Goal: Task Accomplishment & Management: Use online tool/utility

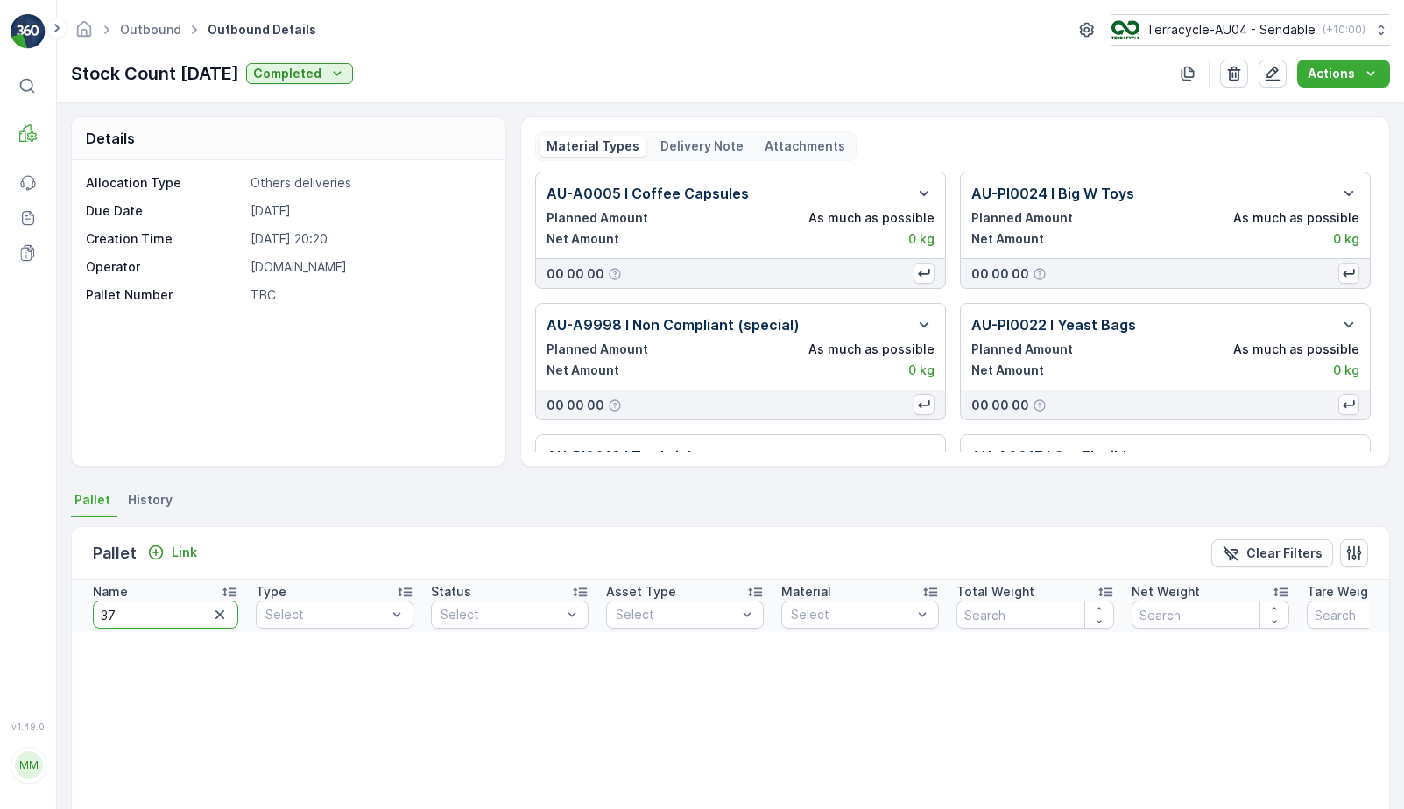
type input "379"
click at [160, 613] on input "379" at bounding box center [165, 615] width 145 height 28
type input "387"
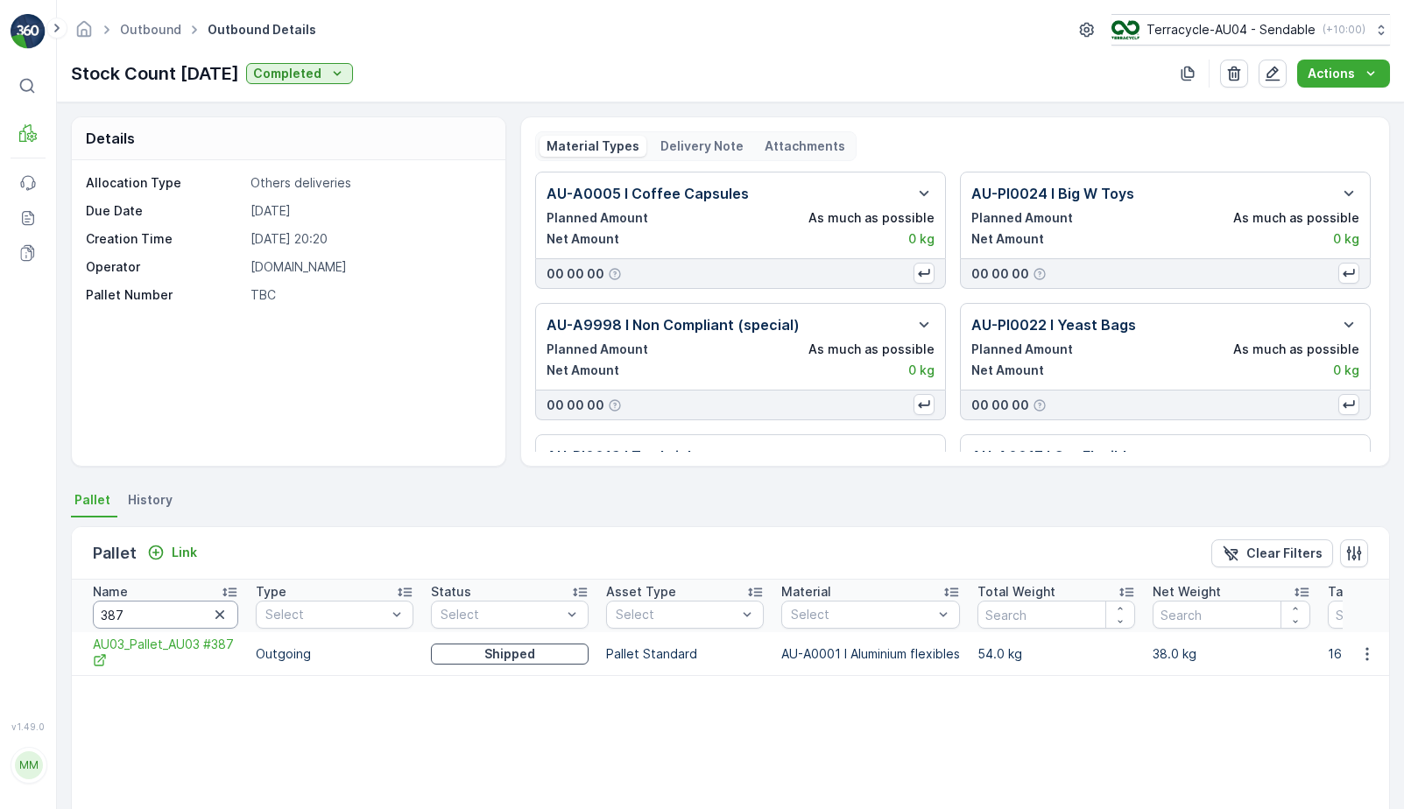
click at [167, 611] on input "387" at bounding box center [165, 615] width 145 height 28
type input "2"
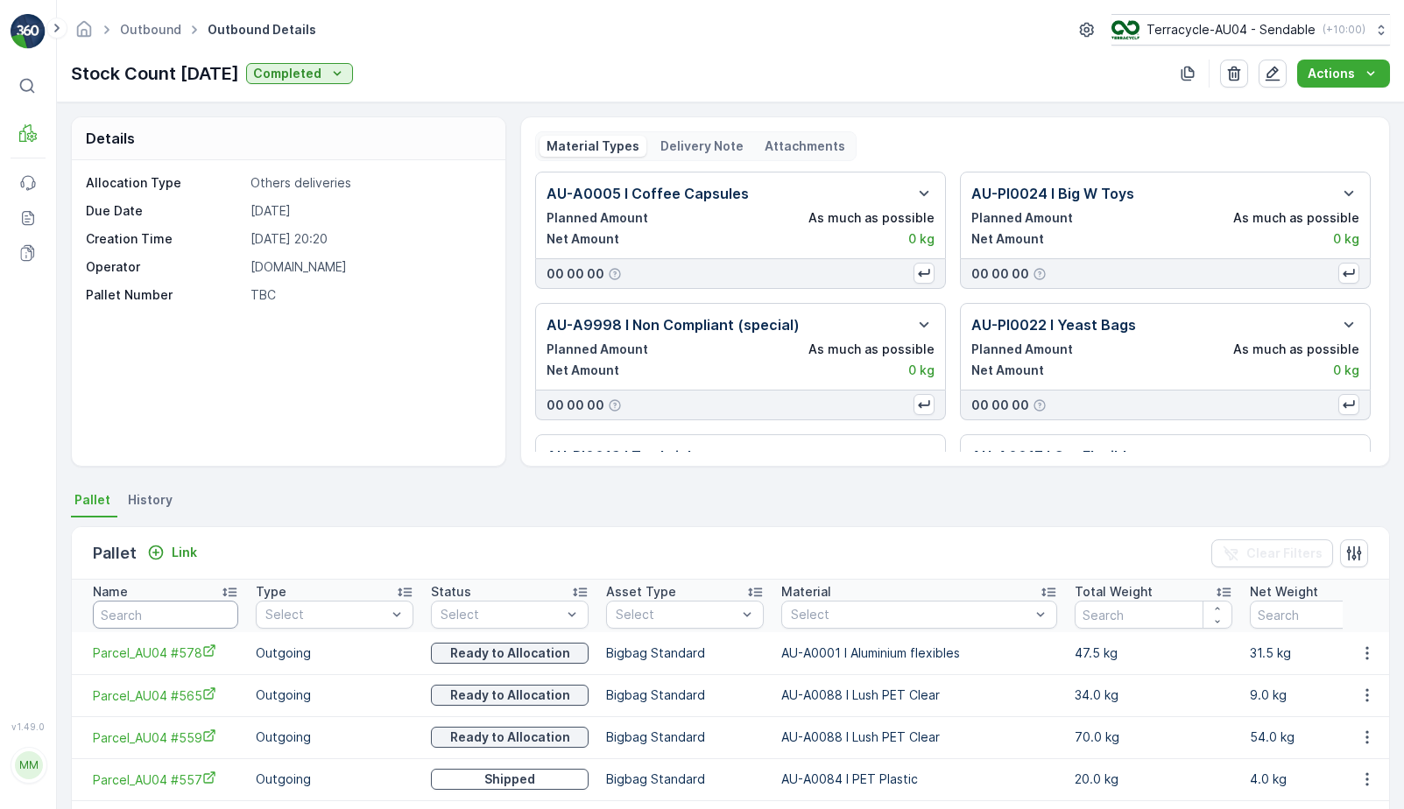
click at [168, 617] on input "text" at bounding box center [165, 615] width 145 height 28
type input "359"
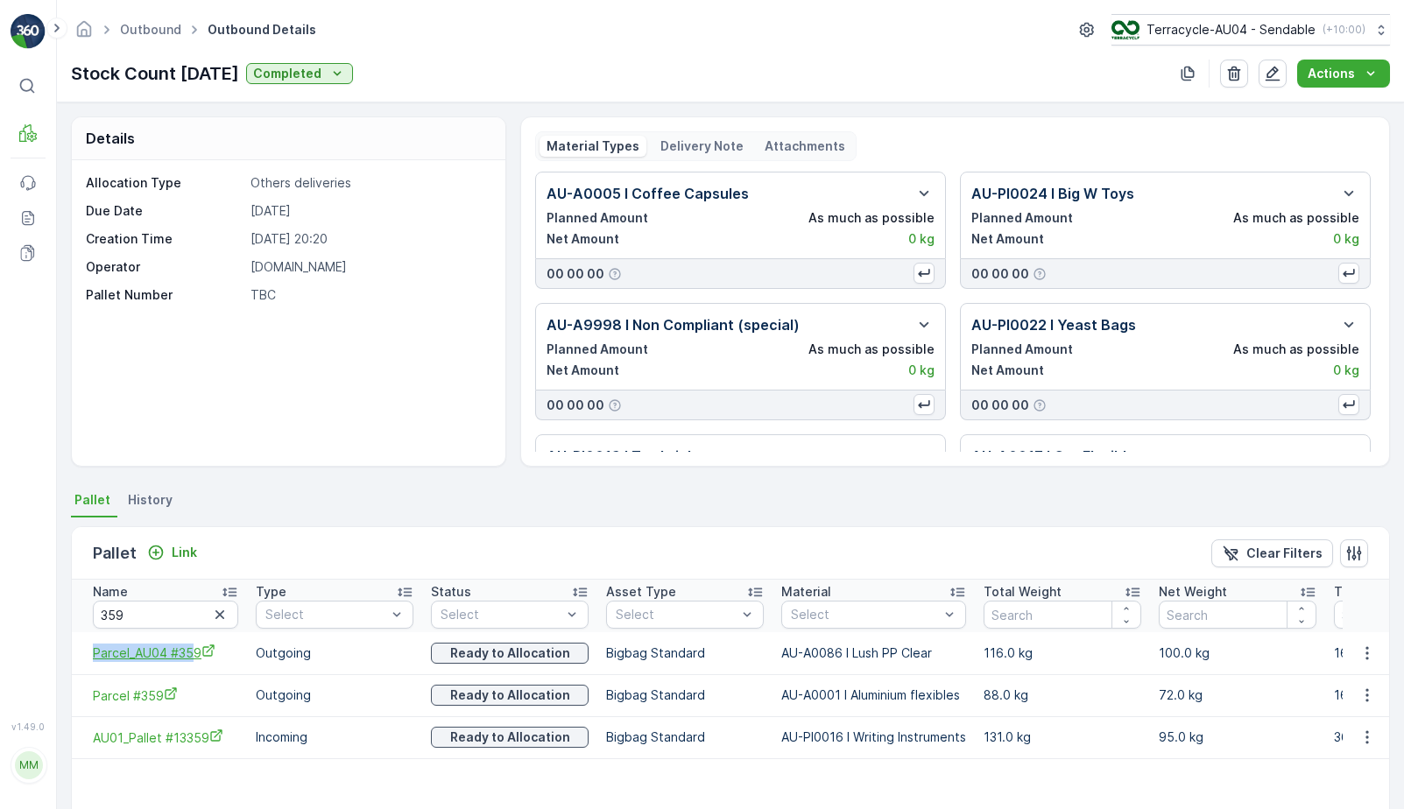
drag, startPoint x: 82, startPoint y: 653, endPoint x: 195, endPoint y: 653, distance: 113.0
click at [195, 653] on td "Parcel_AU04 #359" at bounding box center [159, 653] width 175 height 42
click at [88, 654] on td "Parcel_AU04 #359" at bounding box center [159, 653] width 175 height 42
drag, startPoint x: 88, startPoint y: 654, endPoint x: 219, endPoint y: 659, distance: 131.5
click at [219, 659] on td "Parcel_AU04 #359" at bounding box center [159, 653] width 175 height 42
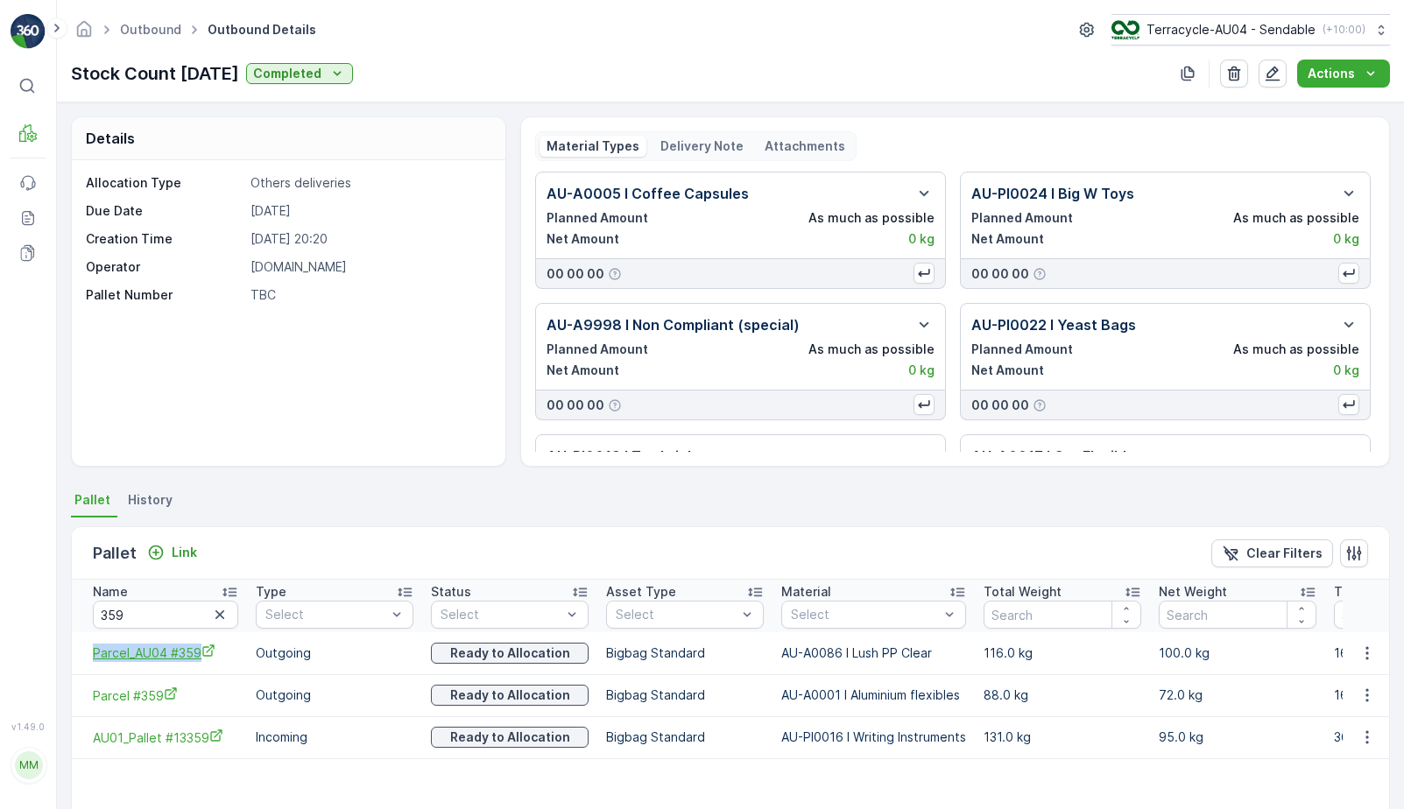
copy span "Parcel_AU04 #359"
click at [161, 654] on span "Parcel_AU04 #359" at bounding box center [165, 653] width 145 height 18
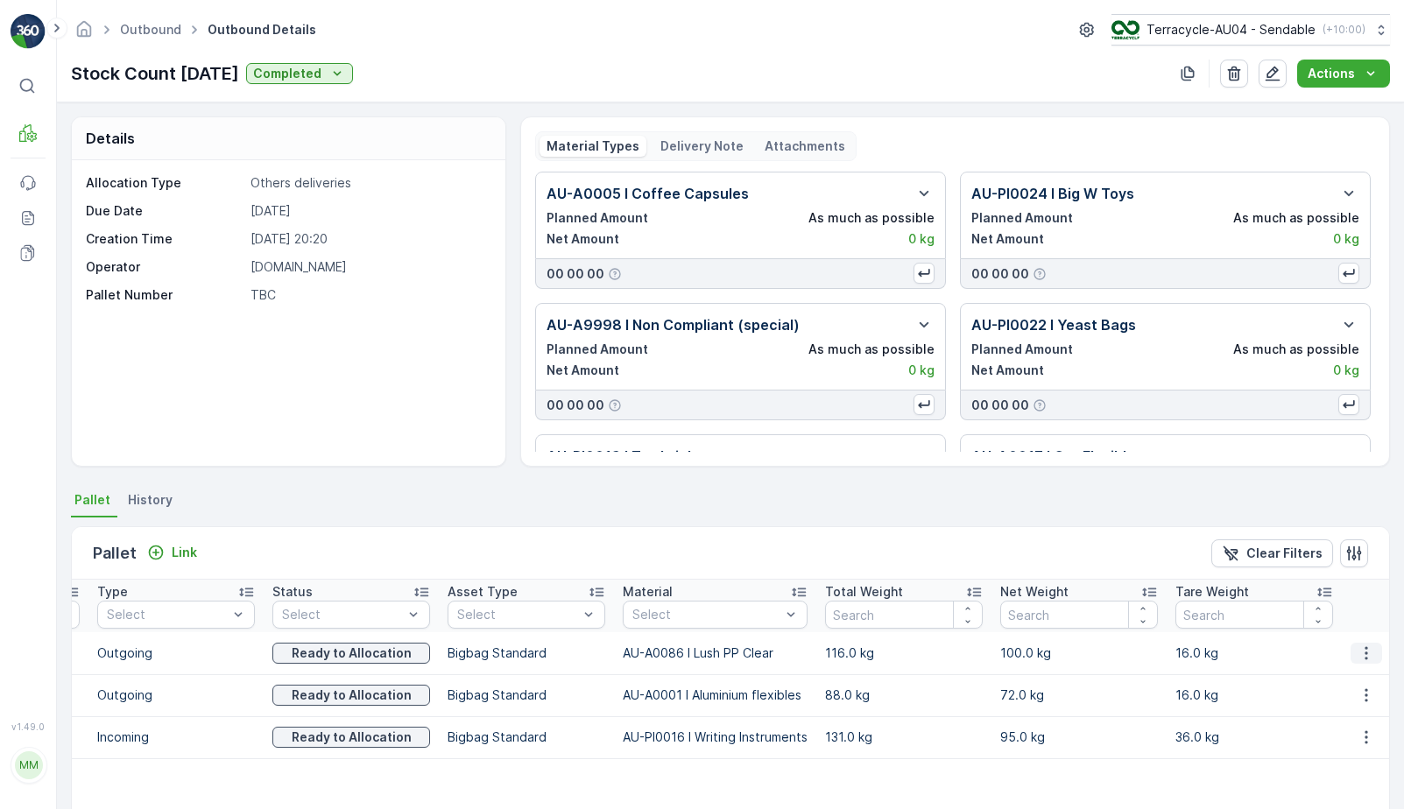
click at [1360, 645] on icon "button" at bounding box center [1367, 654] width 18 height 18
click at [1334, 708] on span "Unlink Pallet" at bounding box center [1330, 712] width 71 height 18
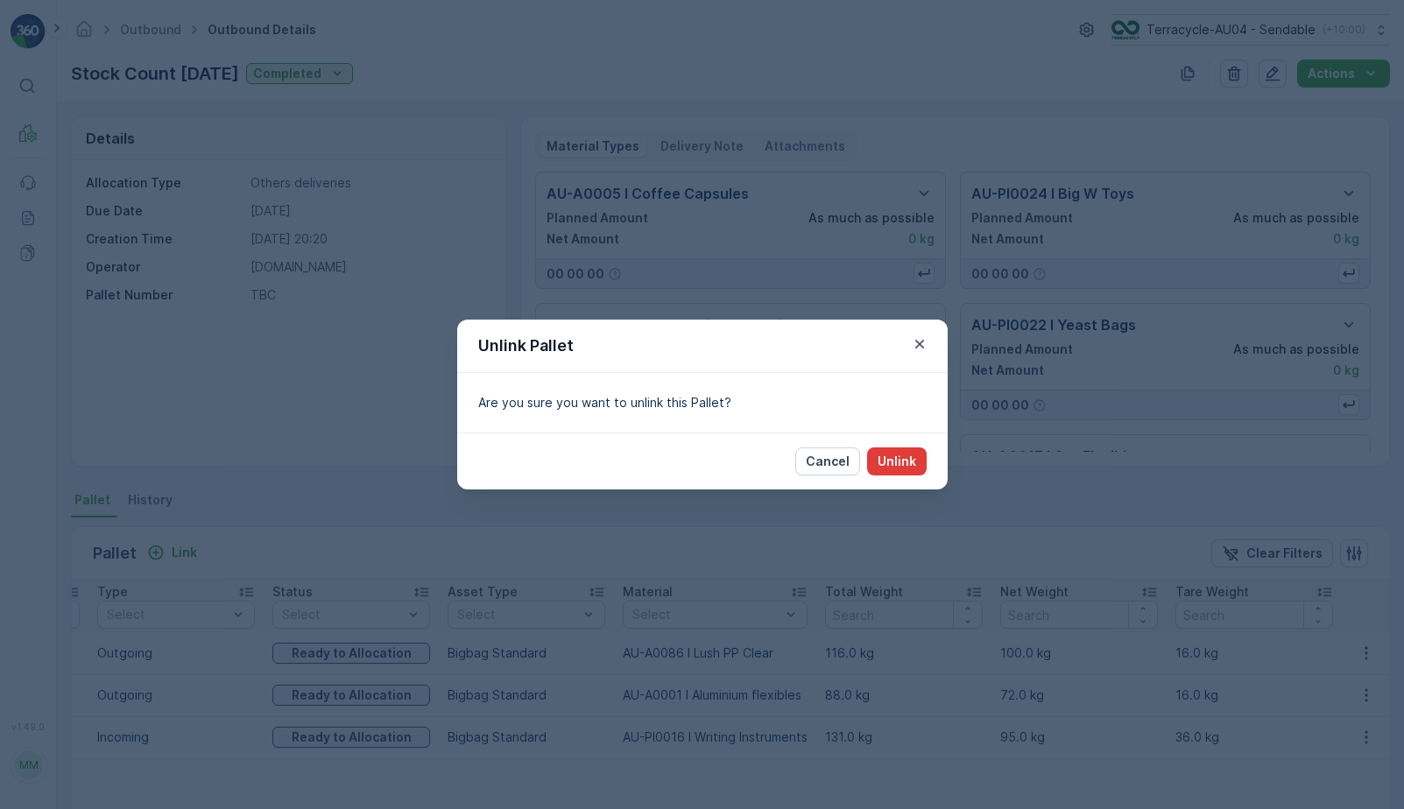
click at [891, 448] on button "Unlink" at bounding box center [897, 462] width 60 height 28
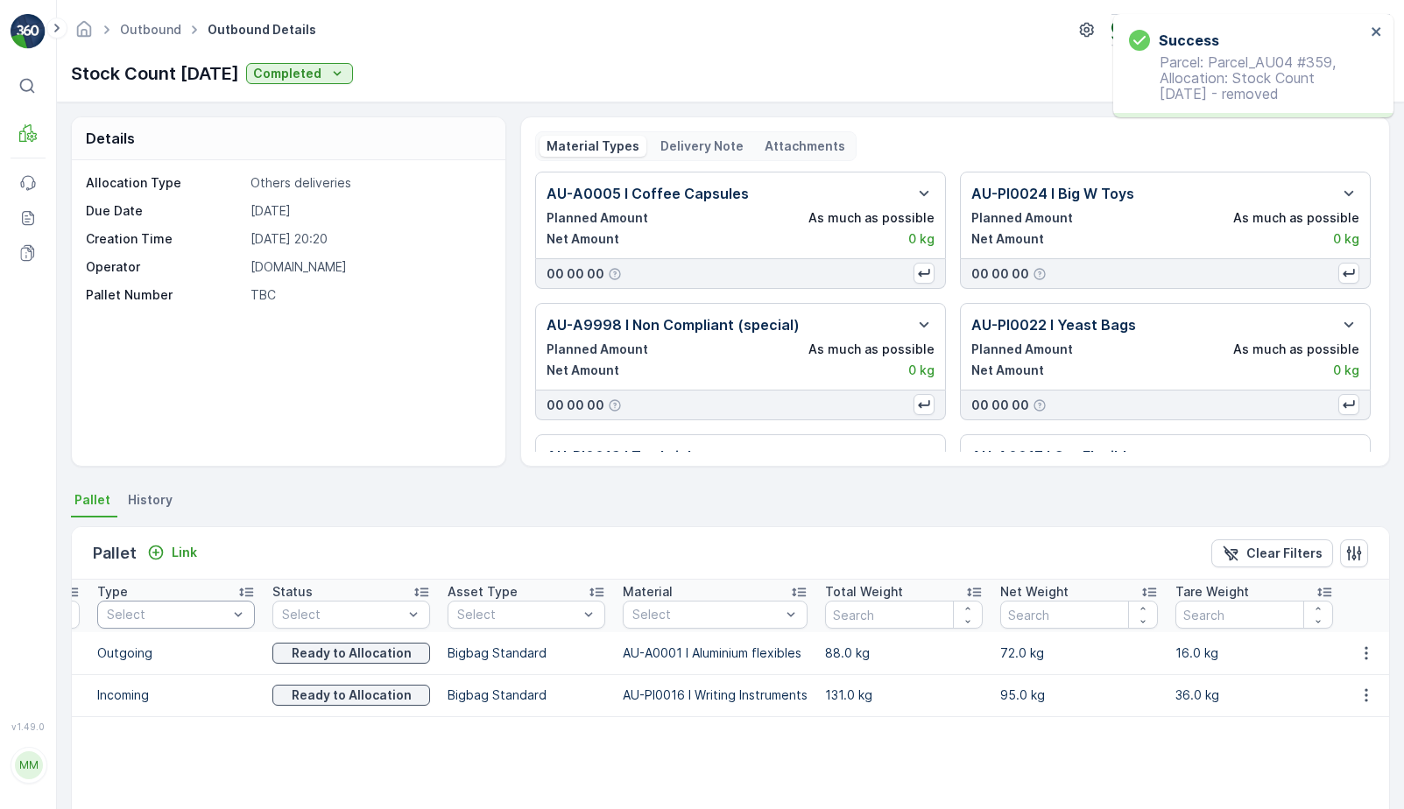
click at [154, 612] on div at bounding box center [167, 615] width 124 height 14
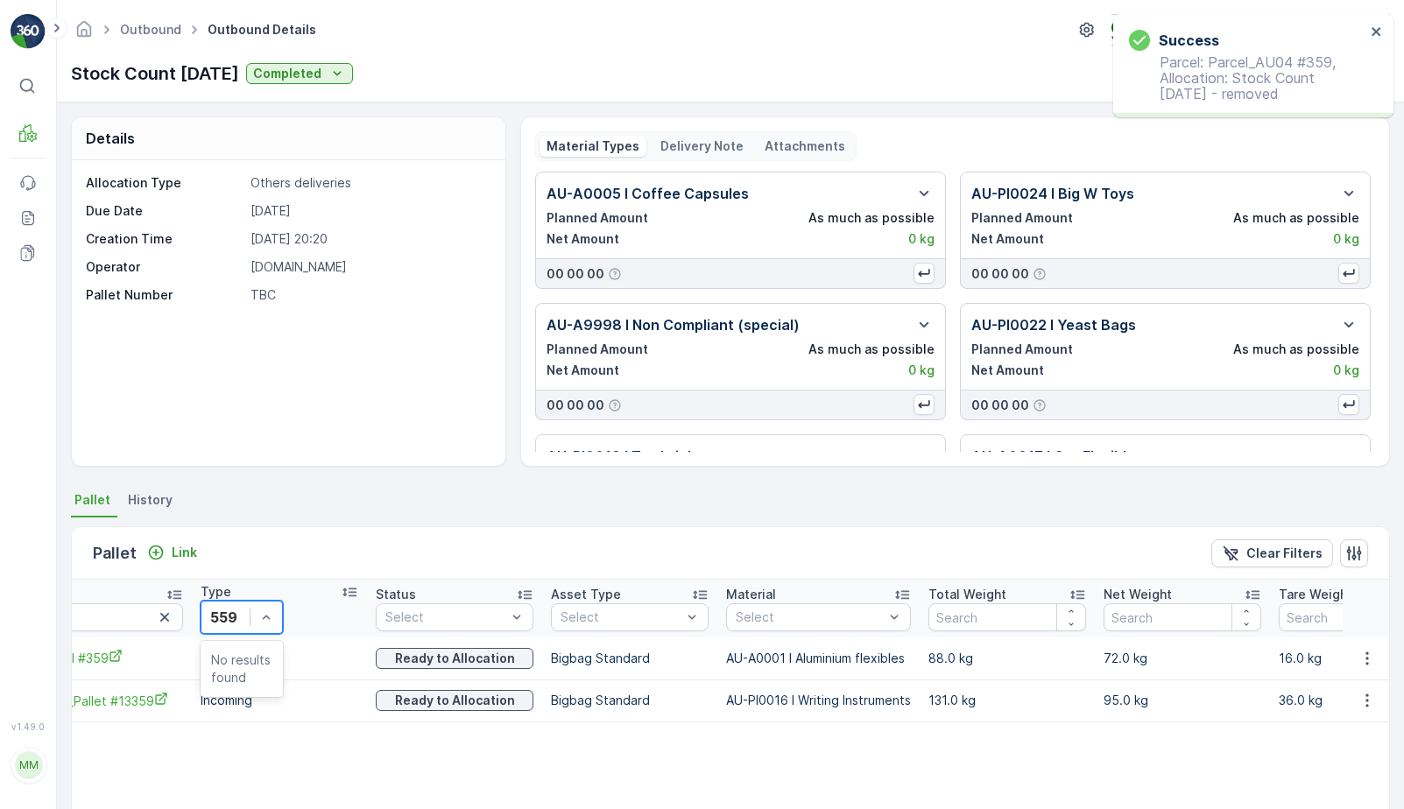
scroll to position [0, 0]
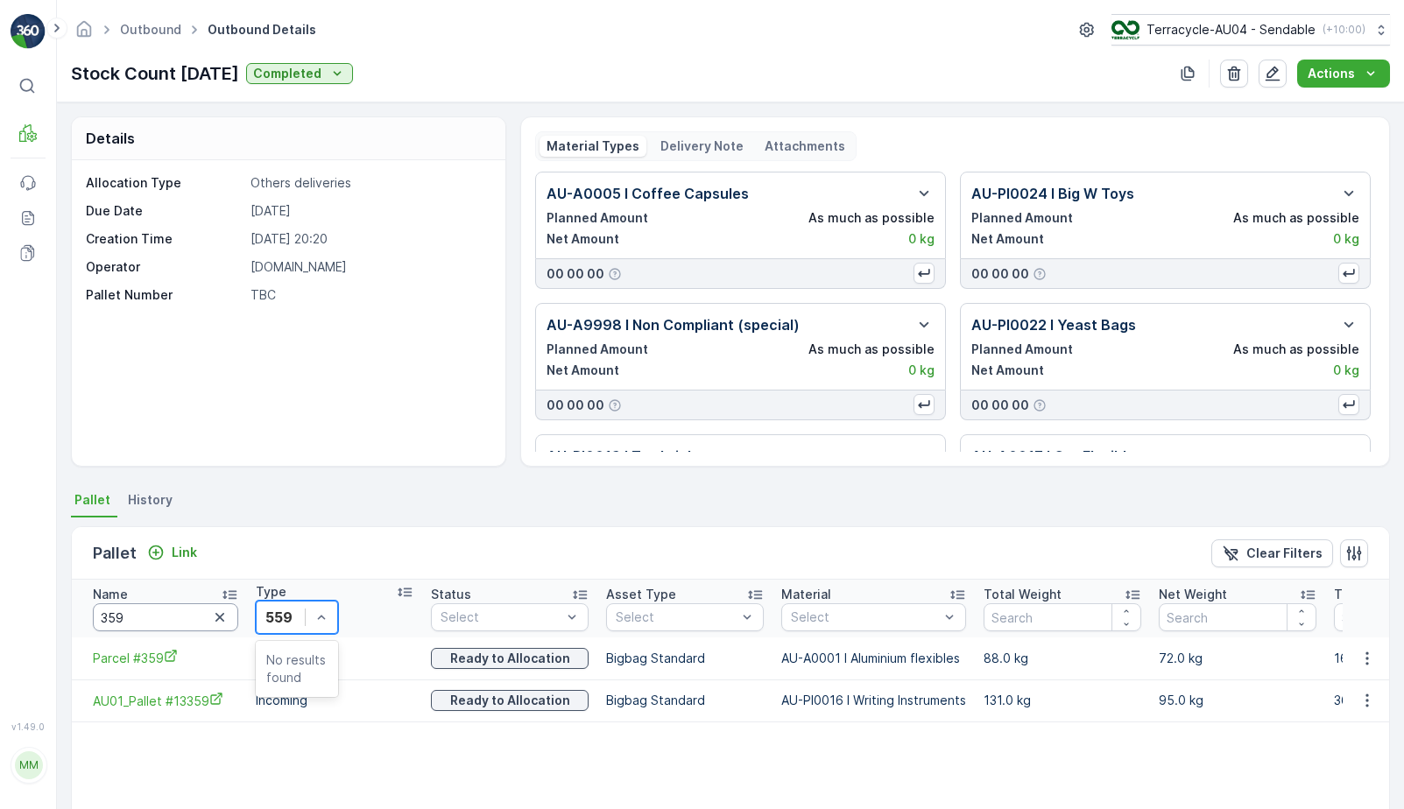
type input "559"
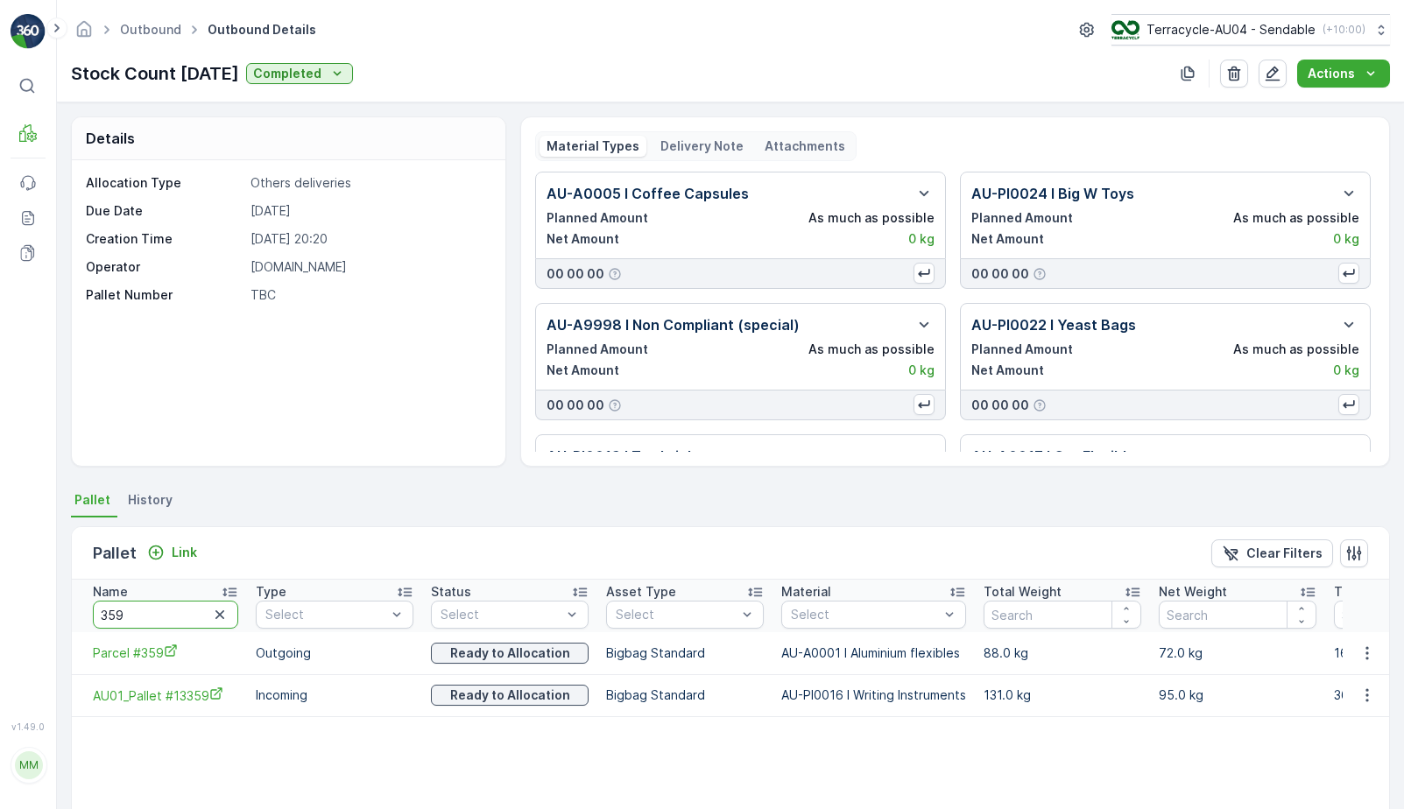
click at [139, 615] on input "359" at bounding box center [165, 615] width 145 height 28
type input "559"
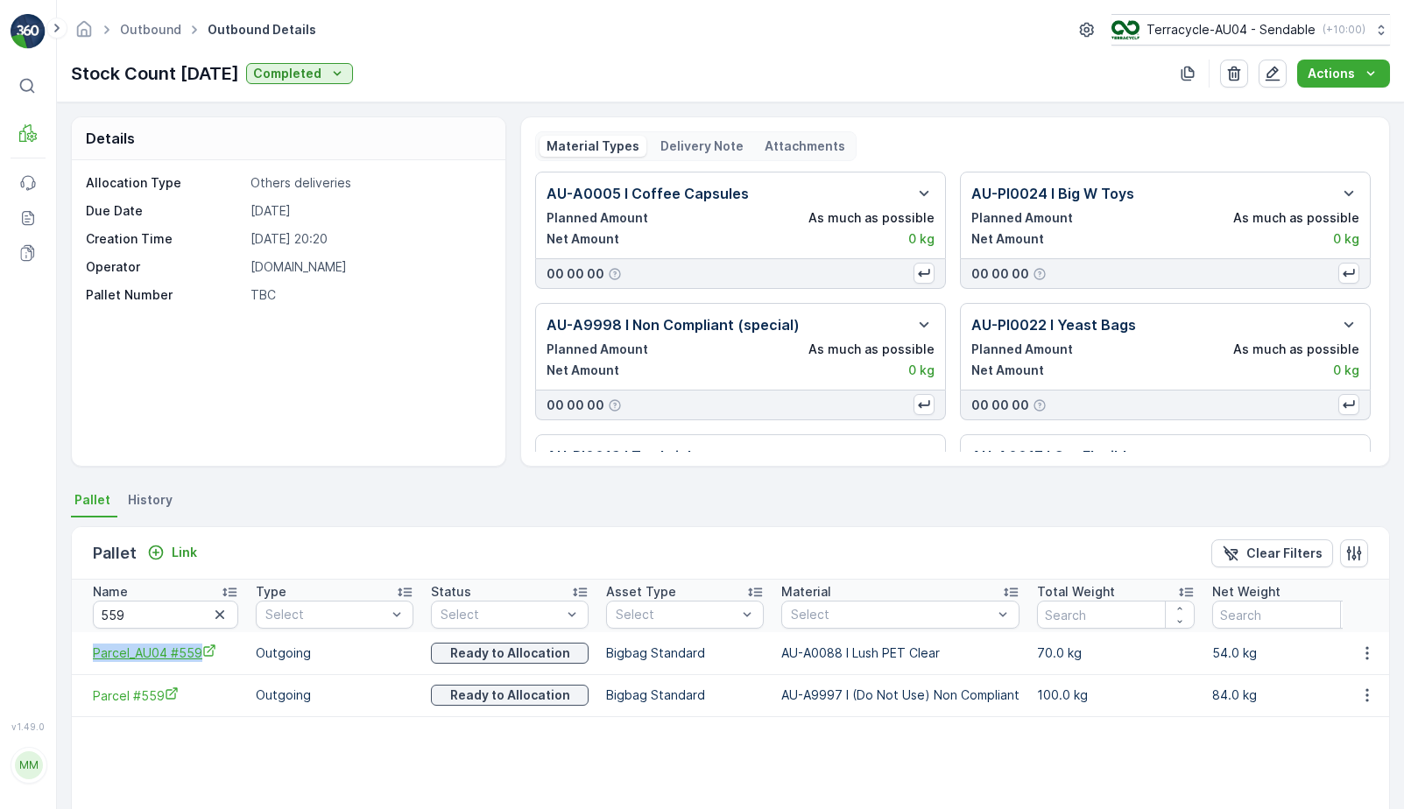
drag, startPoint x: 82, startPoint y: 656, endPoint x: 201, endPoint y: 656, distance: 119.1
click at [201, 656] on td "Parcel_AU04 #559" at bounding box center [159, 653] width 175 height 42
copy span "Parcel_AU04 #559"
click at [210, 652] on icon "Parcel_AU04 #559" at bounding box center [209, 651] width 14 height 14
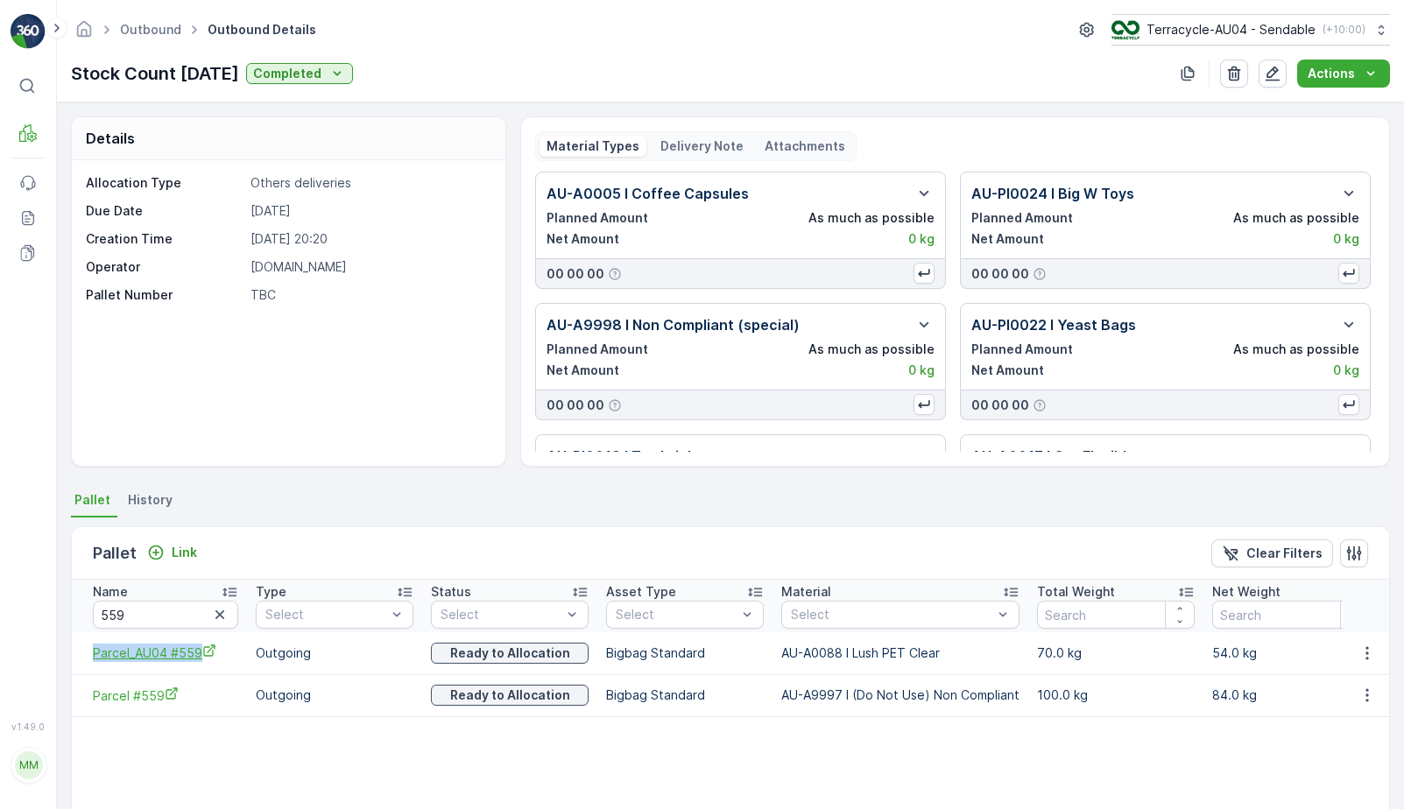
drag, startPoint x: 81, startPoint y: 661, endPoint x: 218, endPoint y: 661, distance: 137.5
click at [218, 661] on td "Parcel_AU04 #559" at bounding box center [159, 653] width 175 height 42
copy span "Parcel_AU04 #559"
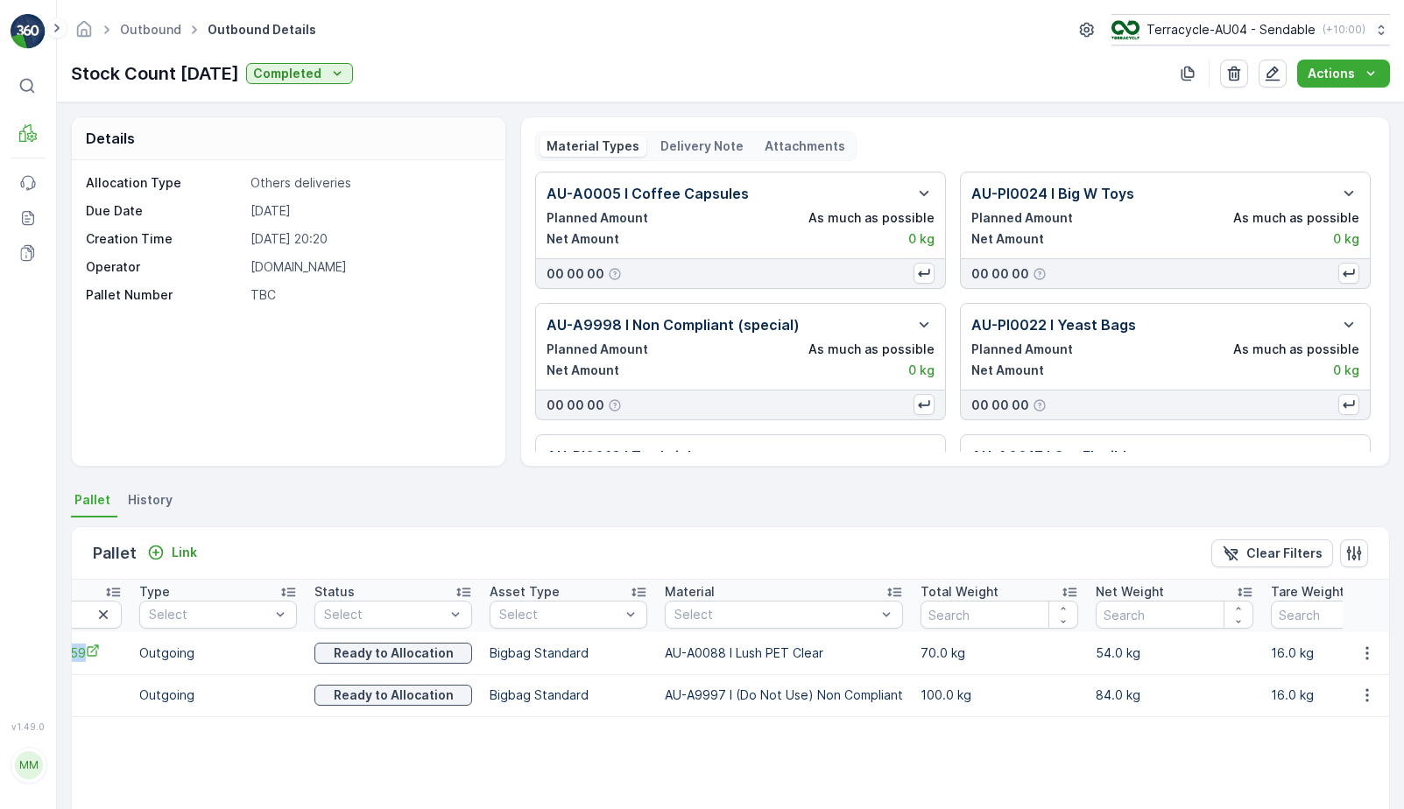
scroll to position [0, 214]
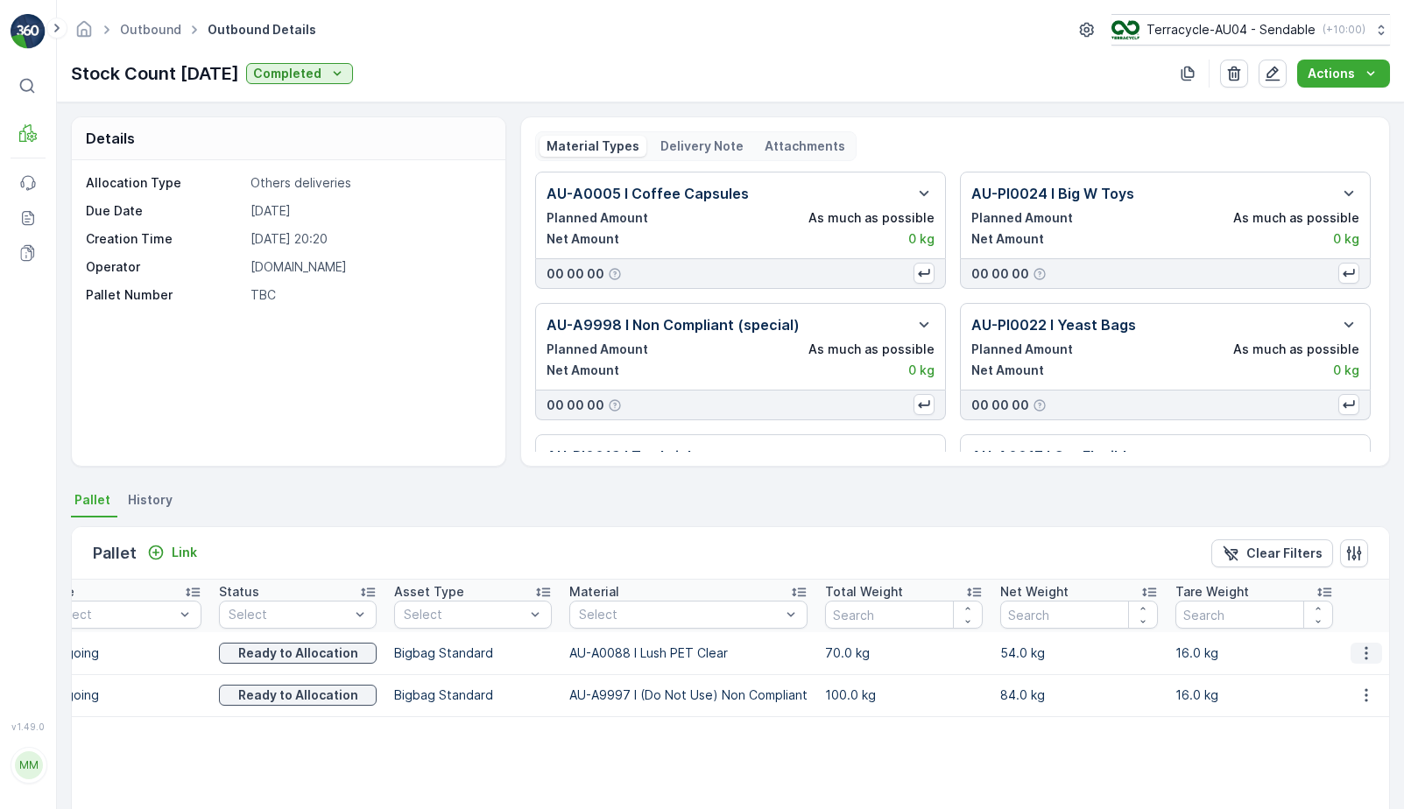
click at [1358, 649] on icon "button" at bounding box center [1367, 654] width 18 height 18
click at [1346, 709] on span "Unlink Pallet" at bounding box center [1330, 712] width 71 height 18
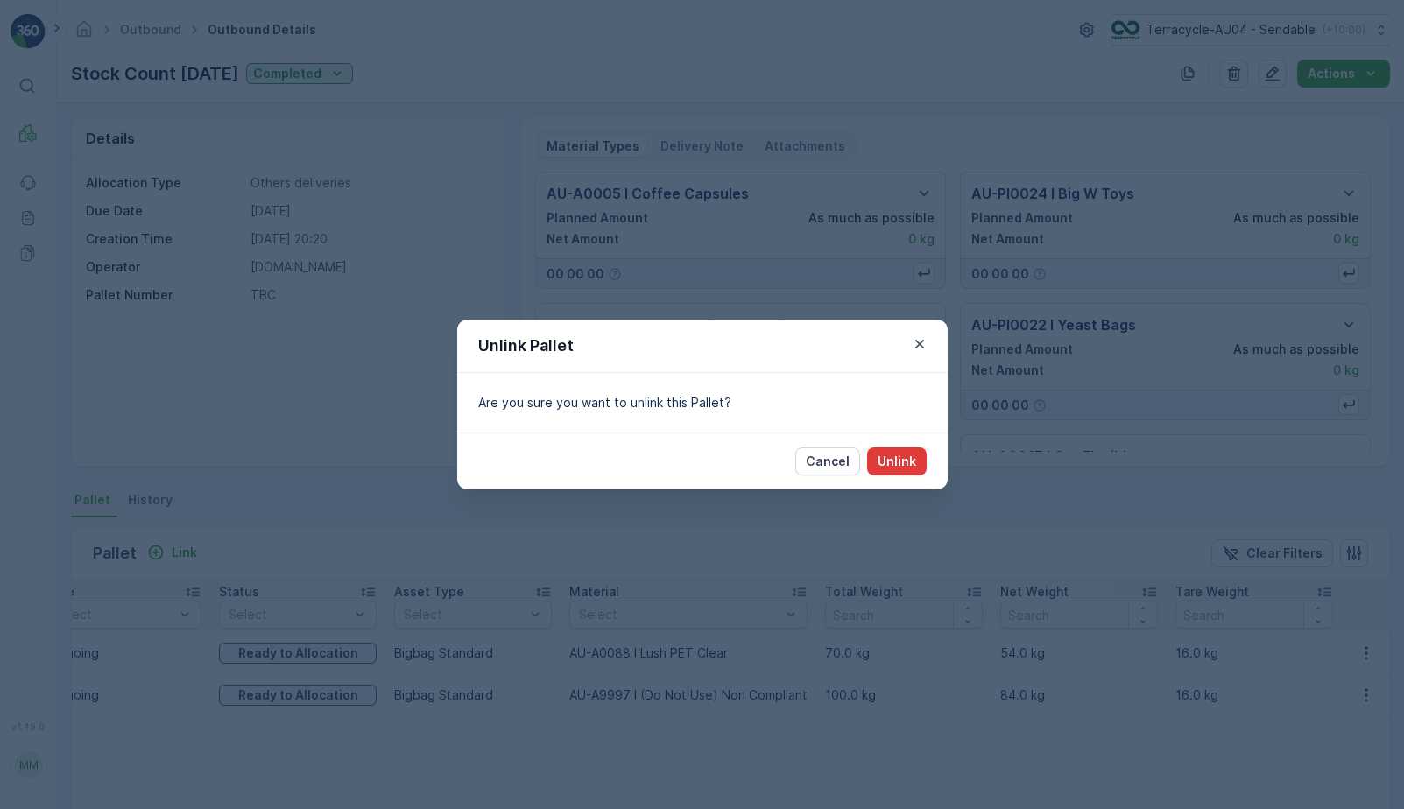
click at [890, 462] on p "Unlink" at bounding box center [897, 462] width 39 height 18
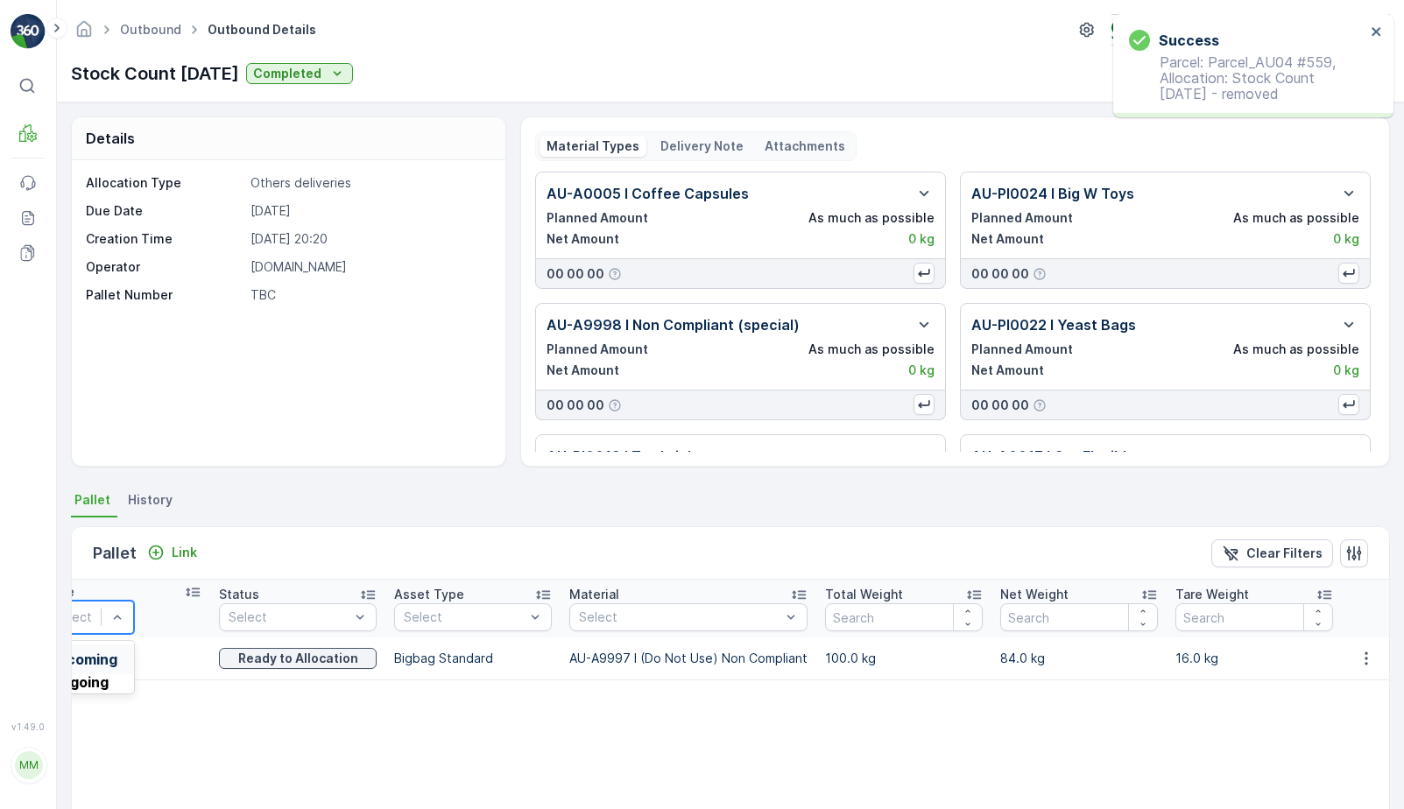
click at [131, 626] on tr "Name 559 Type Incoming, 1 of 2. 2 results available. Use Up and Down to choose …" at bounding box center [624, 609] width 1529 height 58
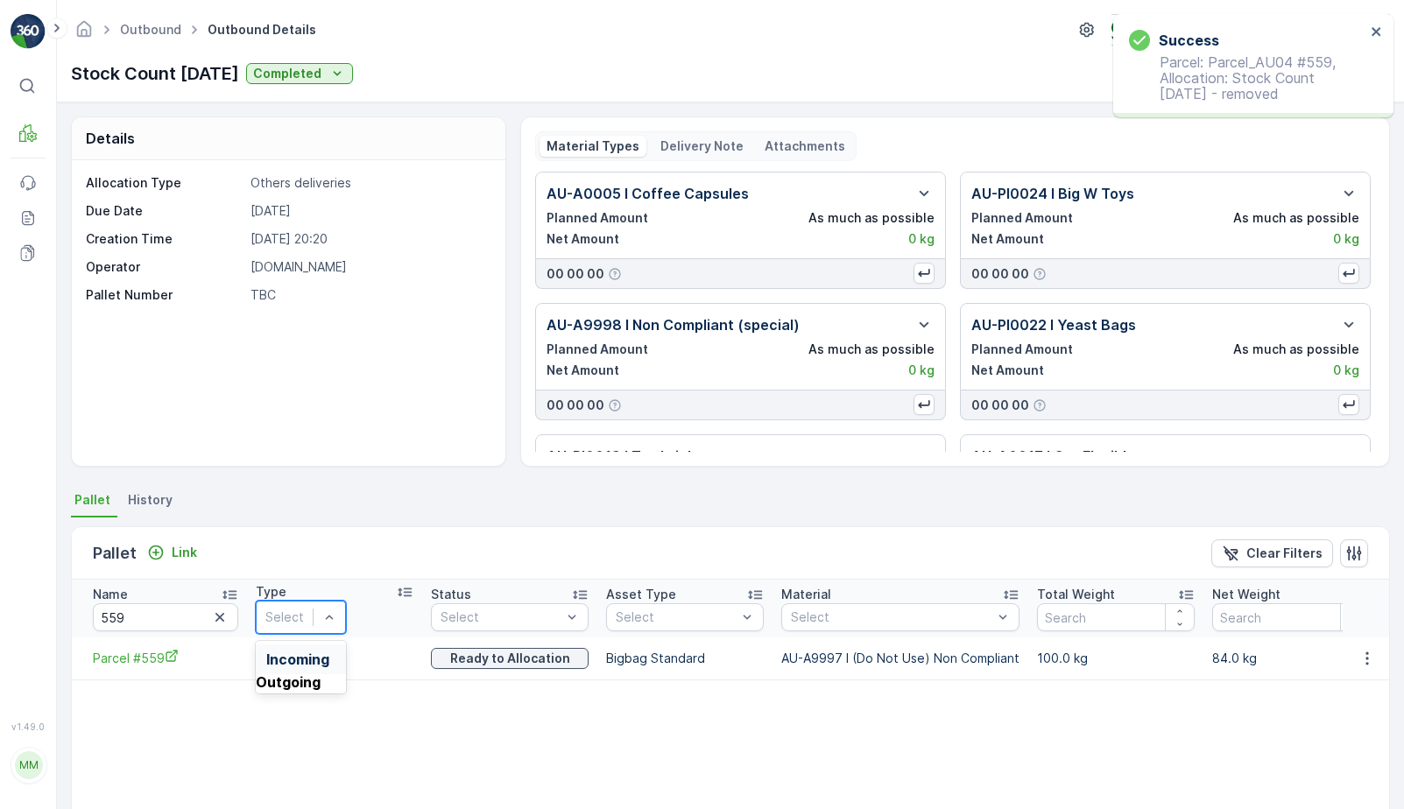
click at [165, 619] on input "559" at bounding box center [165, 618] width 145 height 28
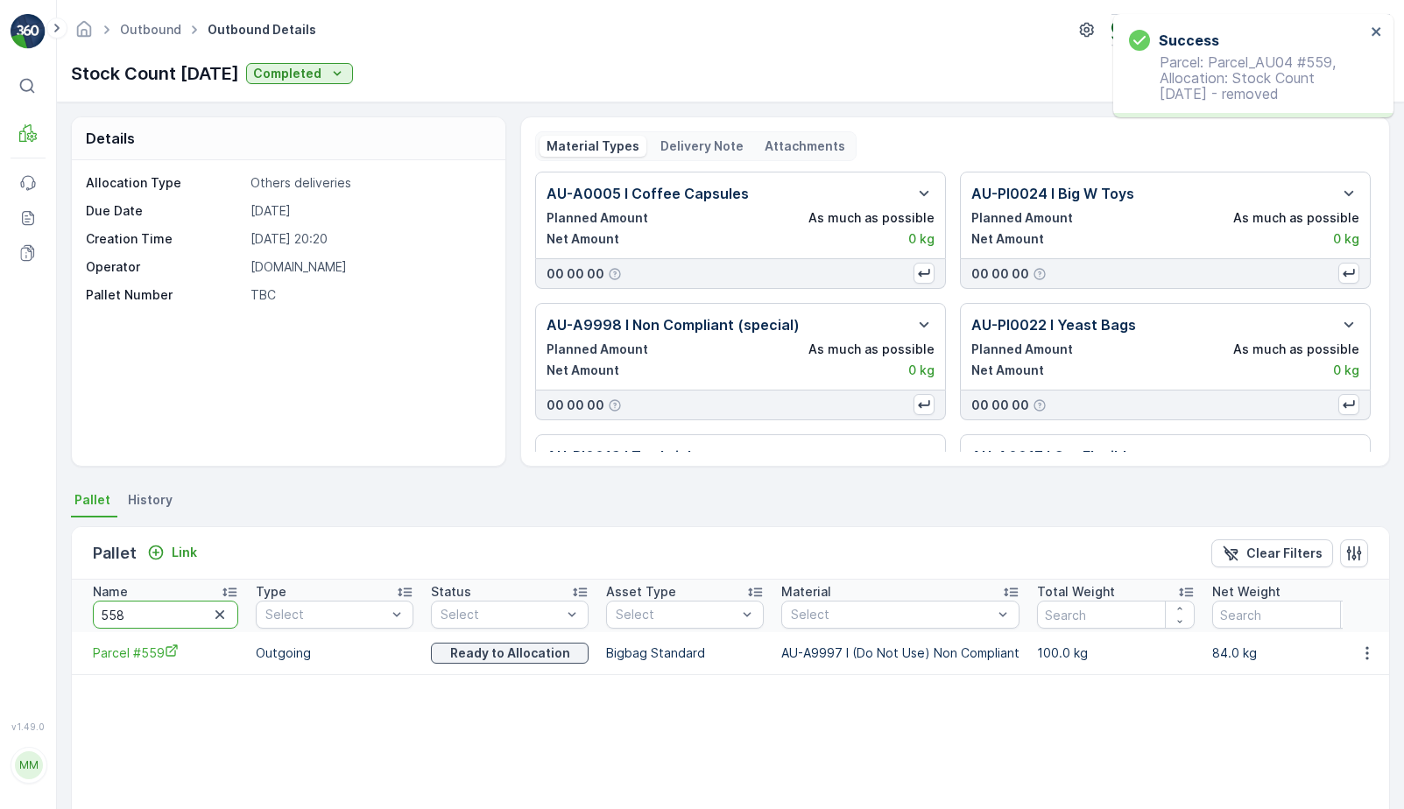
type input "558"
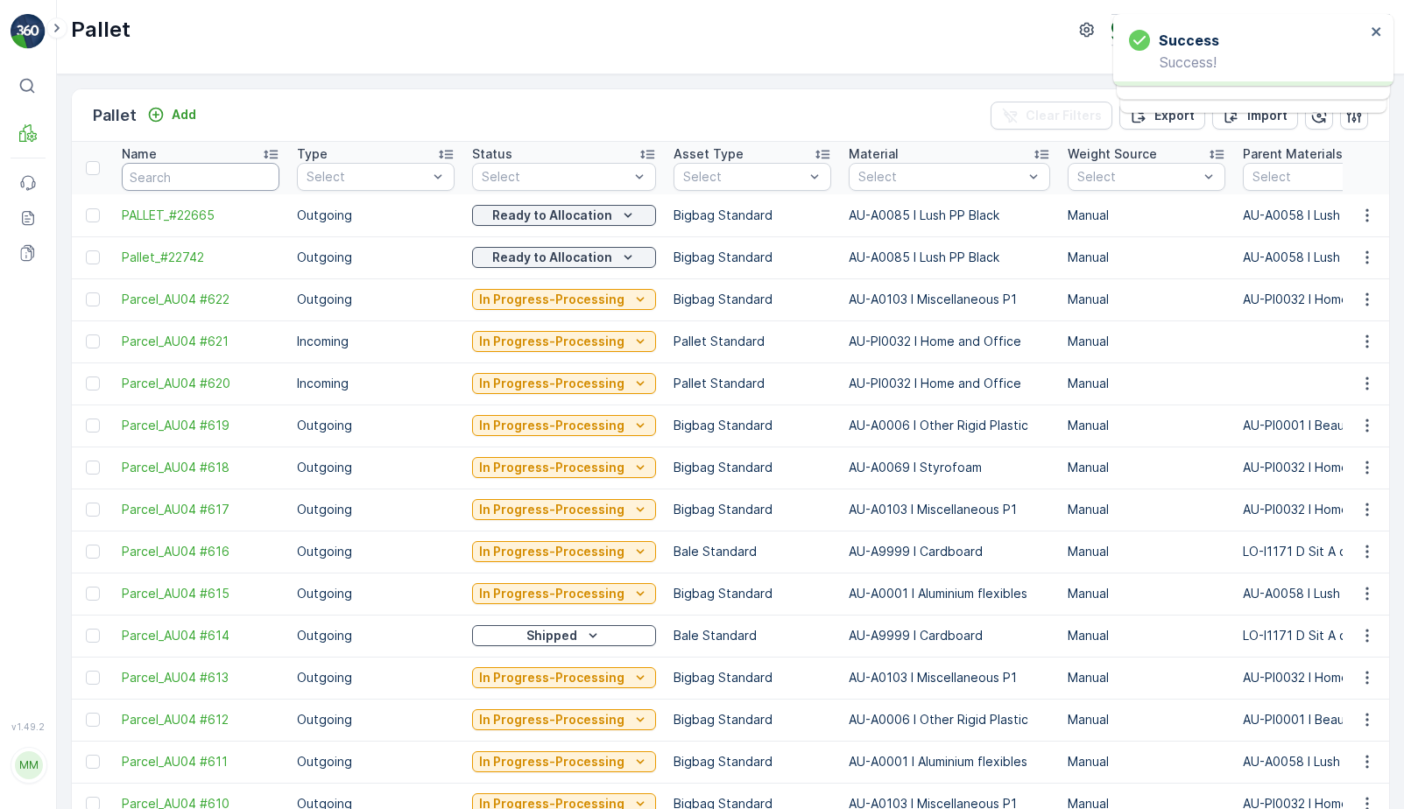
click at [174, 174] on input "text" at bounding box center [201, 177] width 158 height 28
type input "379"
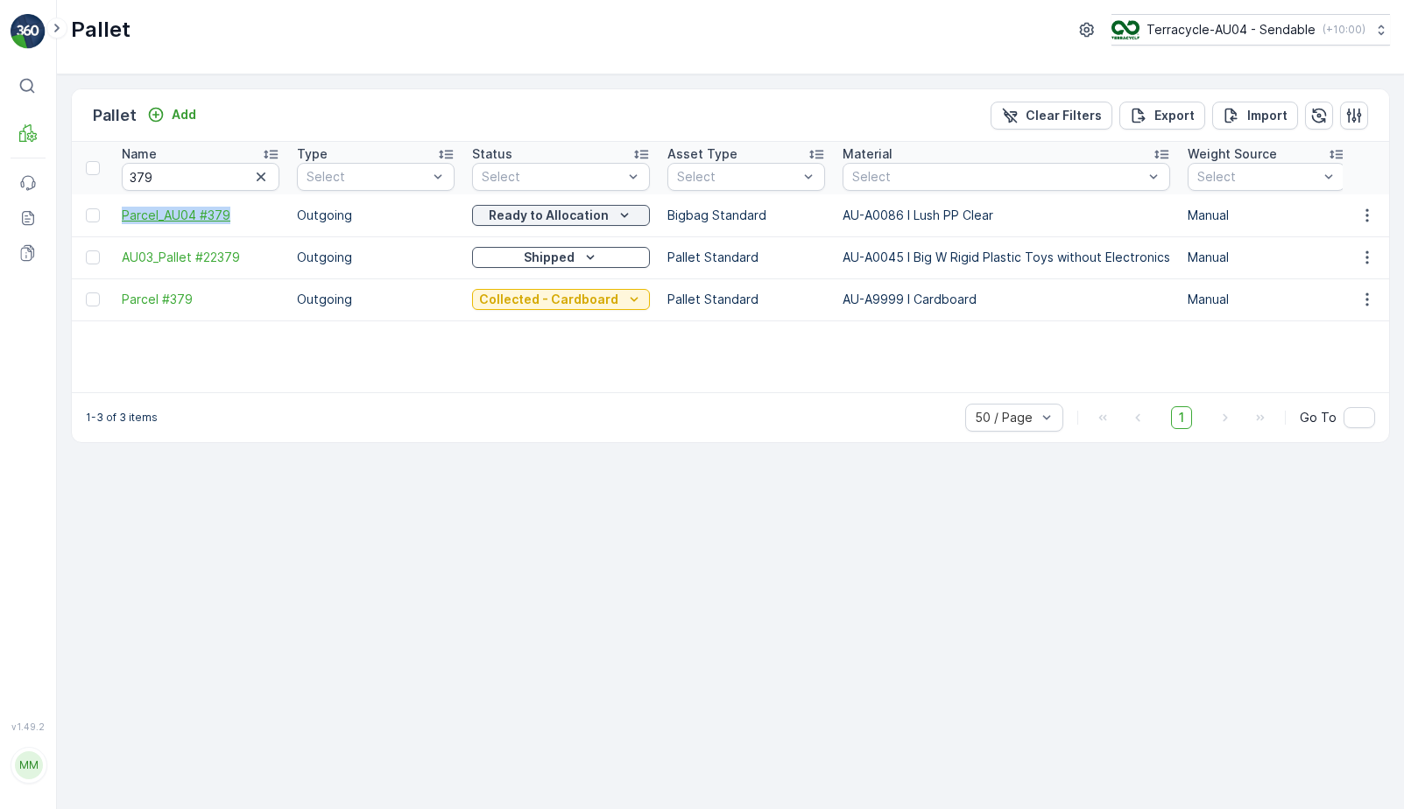
drag, startPoint x: 120, startPoint y: 217, endPoint x: 238, endPoint y: 216, distance: 118.3
click at [238, 216] on td "Parcel_AU04 #379" at bounding box center [200, 215] width 175 height 42
copy span "Parcel_AU04 #379"
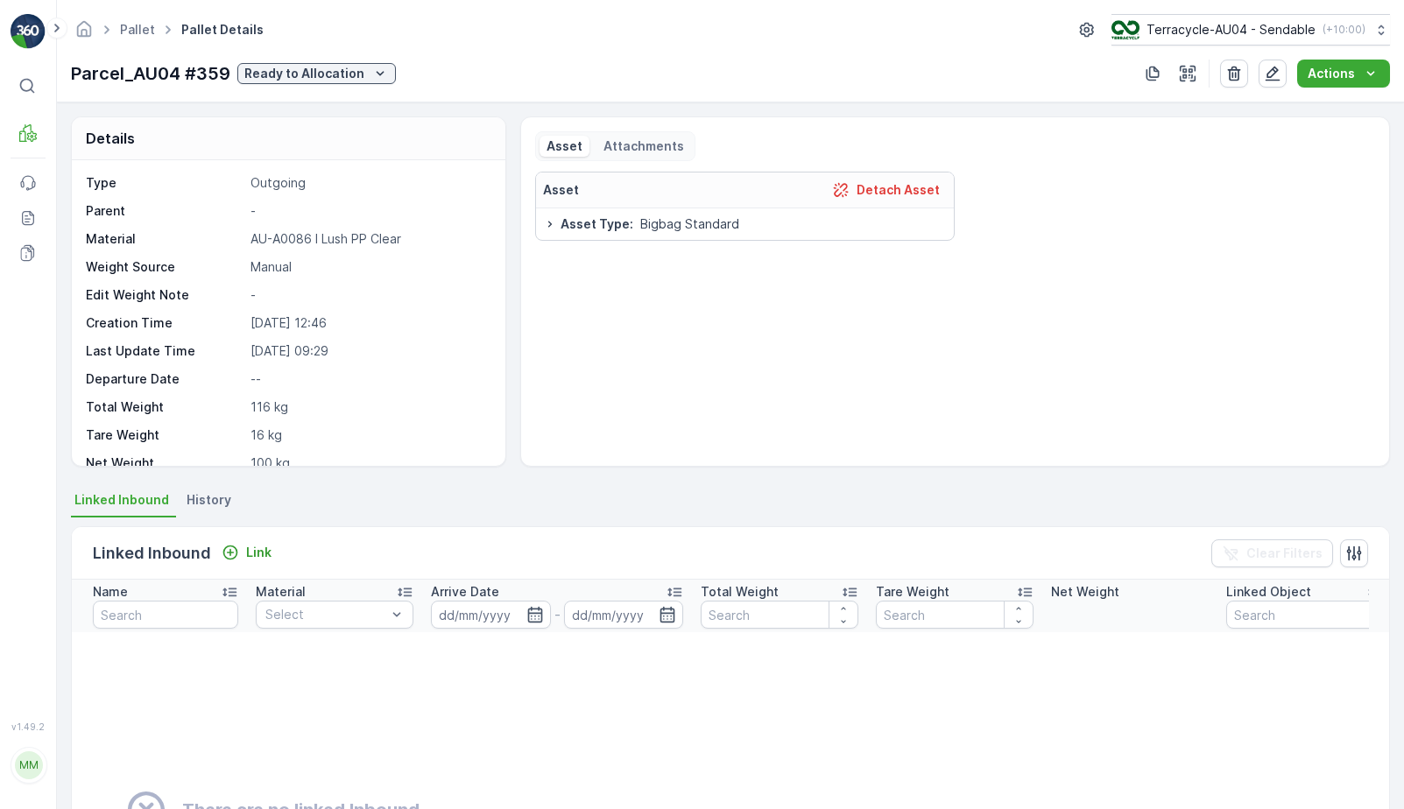
click at [332, 76] on p "Ready to Allocation" at bounding box center [304, 74] width 120 height 18
click at [329, 244] on span "Ready to Allocation" at bounding box center [307, 247] width 116 height 18
click at [345, 74] on p "Ready to Allocation" at bounding box center [304, 74] width 120 height 18
drag, startPoint x: 335, startPoint y: 229, endPoint x: 332, endPoint y: 246, distance: 16.8
click at [332, 246] on ul "New In Progress-Processing Quarantine To Keep Blocked In stock-Outgoing Ready t…" at bounding box center [315, 210] width 157 height 252
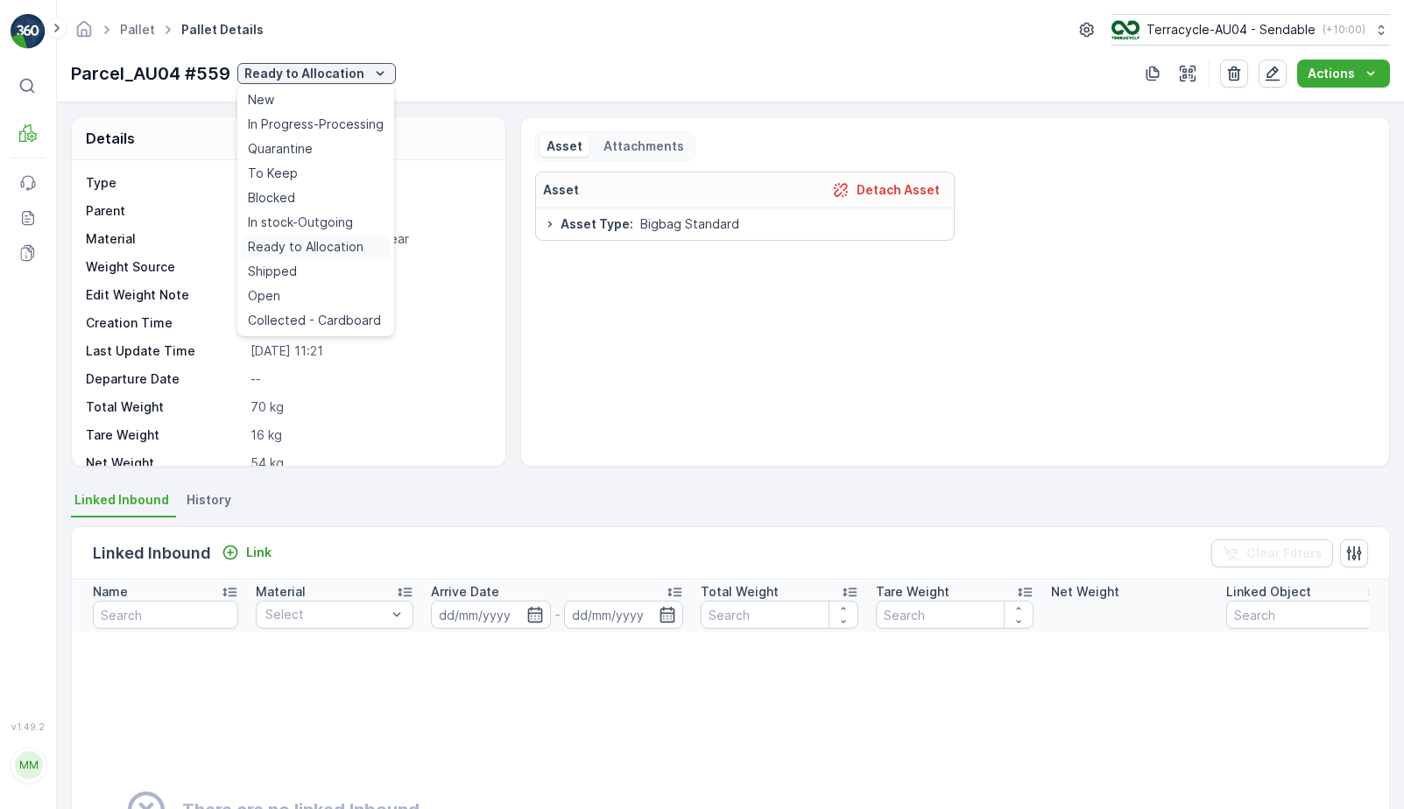
click at [332, 246] on span "Ready to Allocation" at bounding box center [306, 247] width 116 height 18
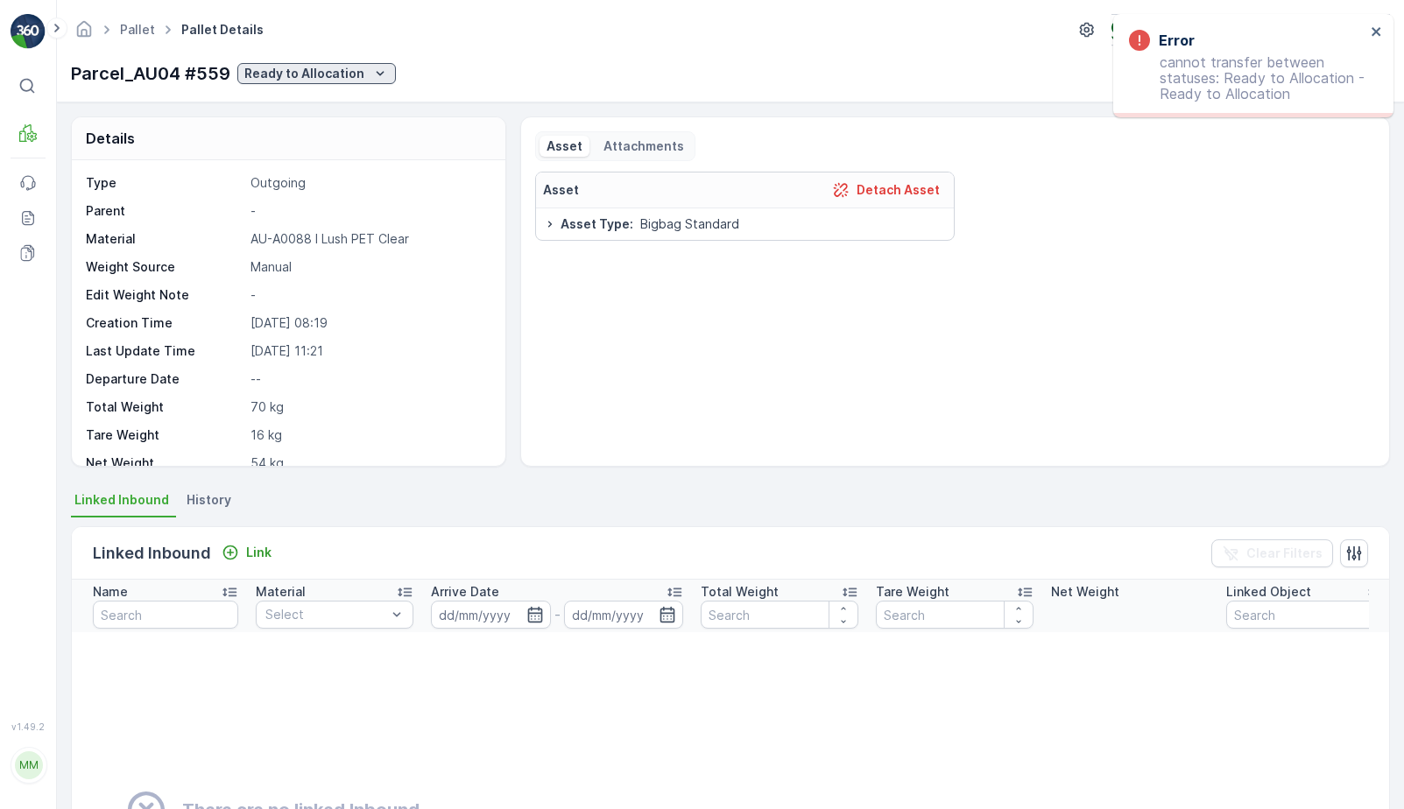
click at [290, 73] on p "Ready to Allocation" at bounding box center [304, 74] width 120 height 18
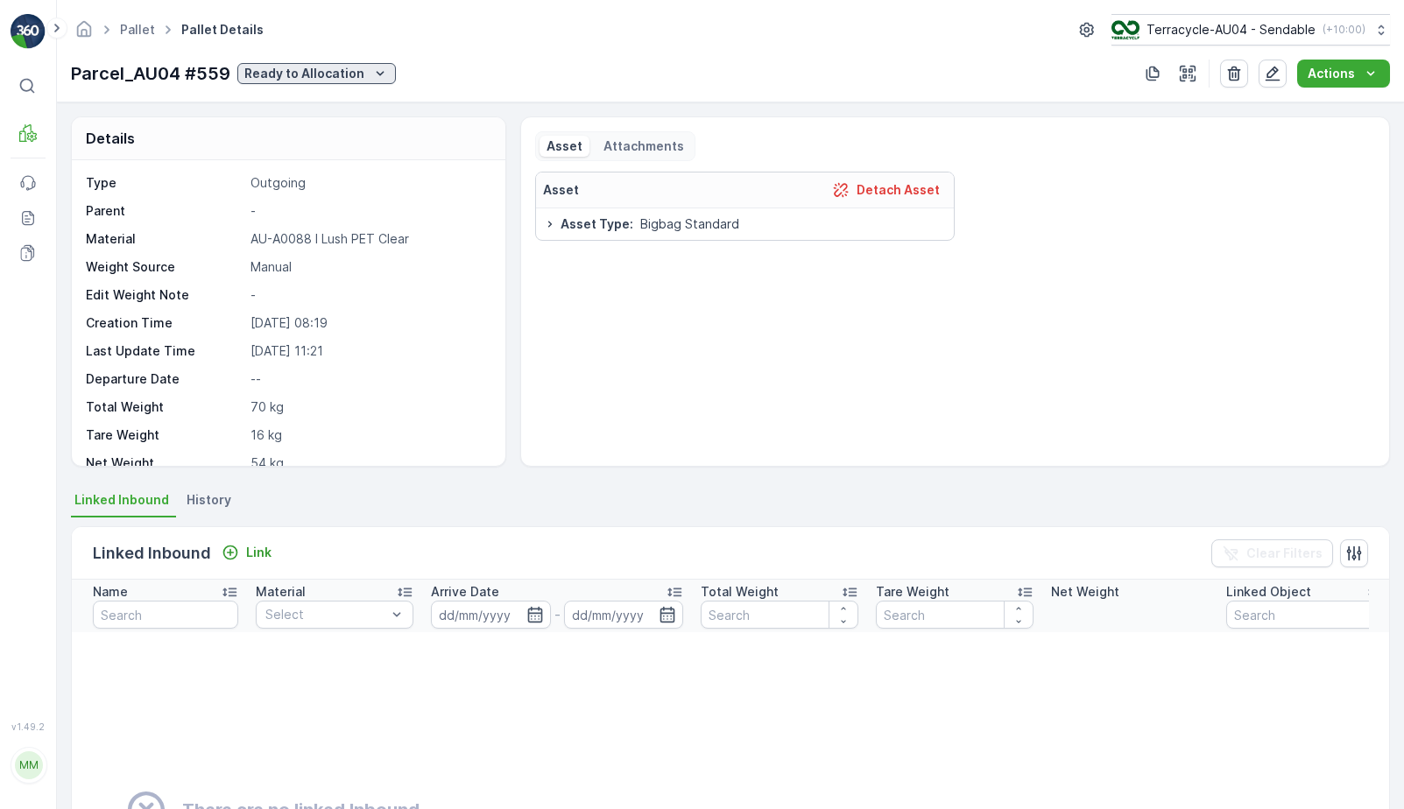
click at [300, 75] on p "Ready to Allocation" at bounding box center [304, 74] width 120 height 18
click at [321, 240] on span "Ready to Allocation" at bounding box center [306, 247] width 116 height 18
click at [131, 23] on link "Pallet" at bounding box center [137, 29] width 35 height 15
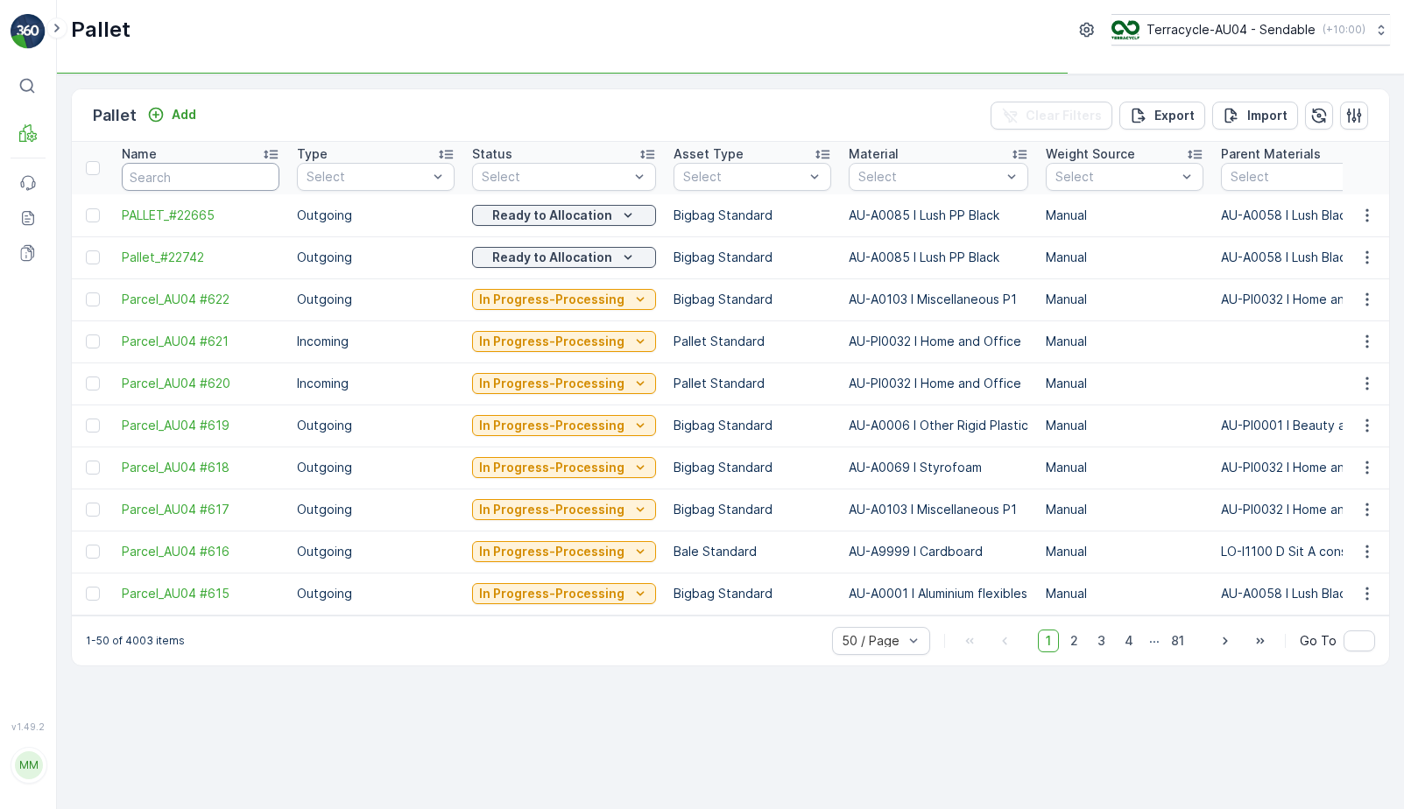
click at [206, 169] on input "text" at bounding box center [201, 177] width 158 height 28
type input "225"
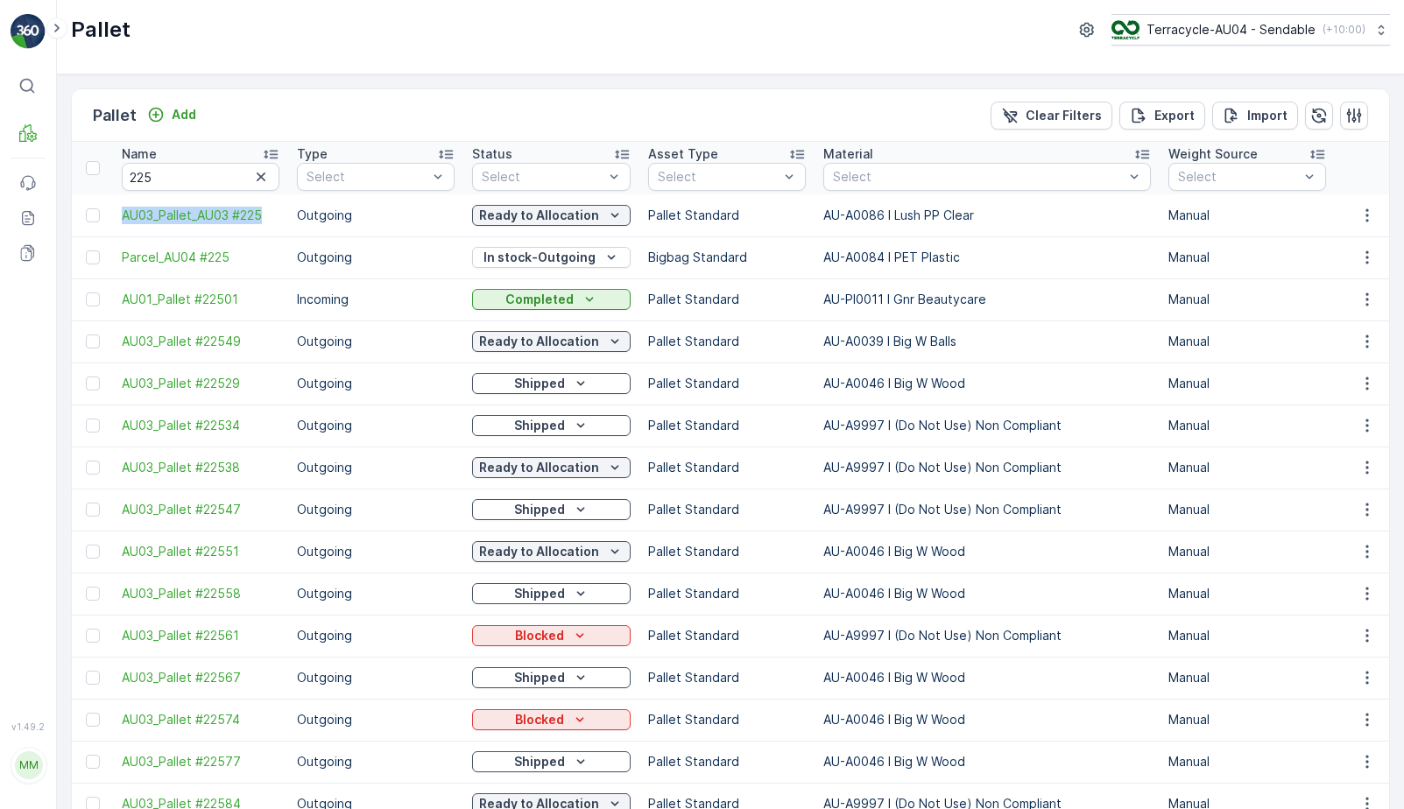
drag, startPoint x: 110, startPoint y: 219, endPoint x: 286, endPoint y: 222, distance: 176.1
copy span "AU03_Pallet_AU03 #225"
